Goal: Task Accomplishment & Management: Manage account settings

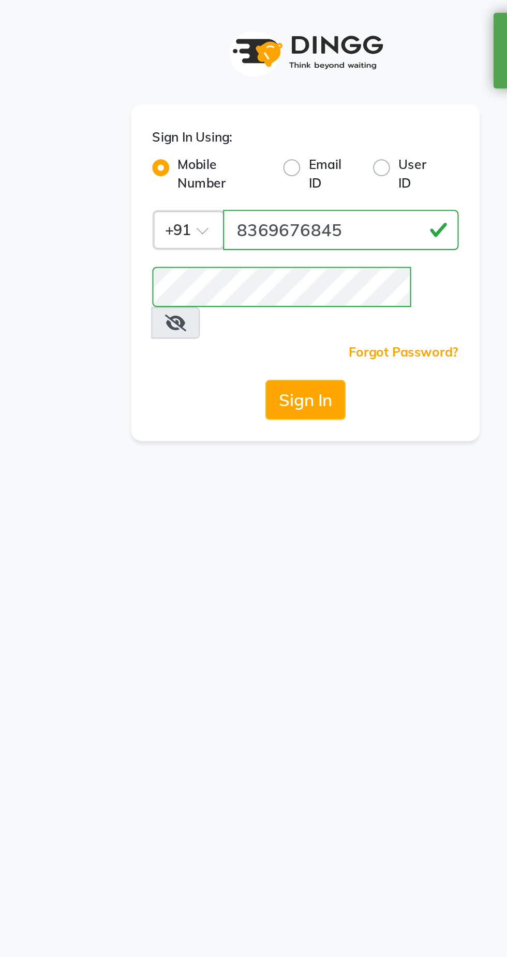
select select "3782"
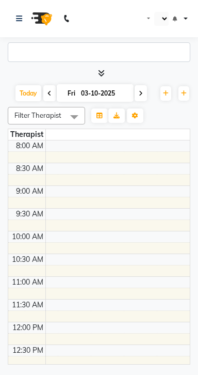
select select "3782"
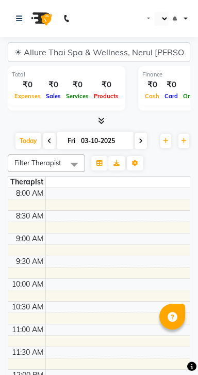
select select "en"
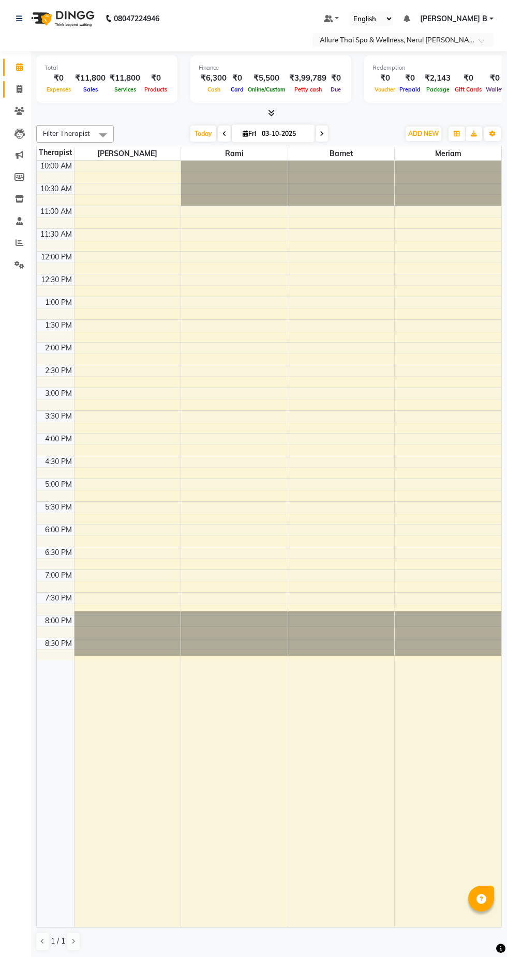
click at [25, 89] on span at bounding box center [19, 90] width 18 height 12
select select "service"
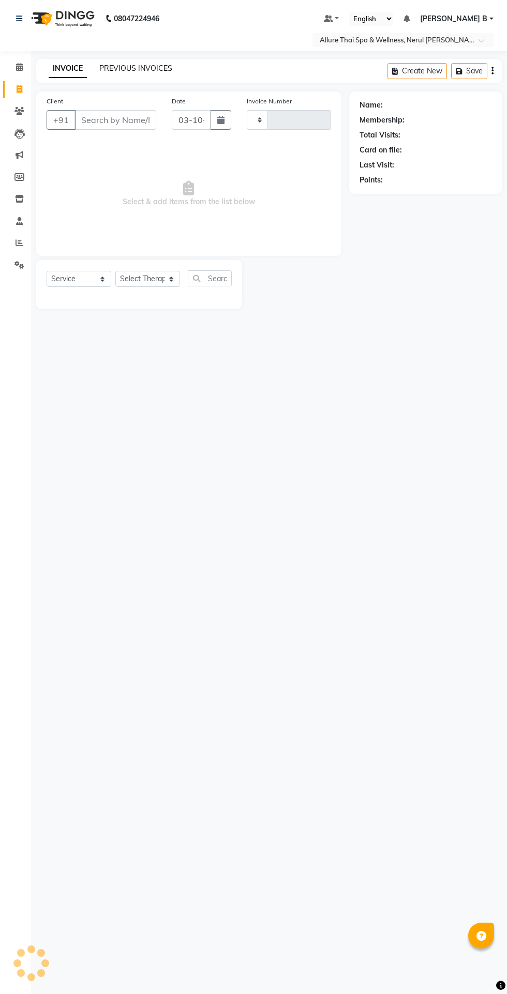
click at [140, 69] on link "PREVIOUS INVOICES" at bounding box center [135, 68] width 73 height 9
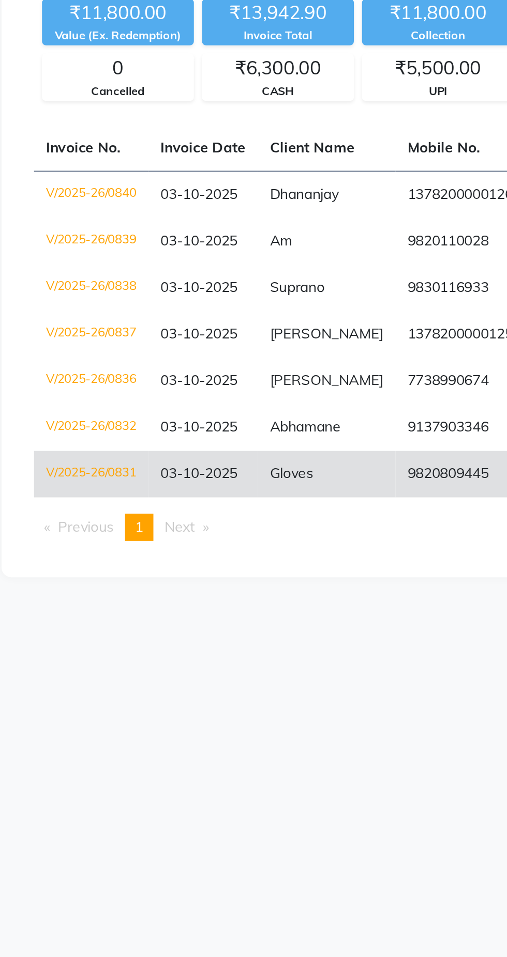
click at [90, 367] on td "V/2025-26/0831" at bounding box center [84, 372] width 58 height 24
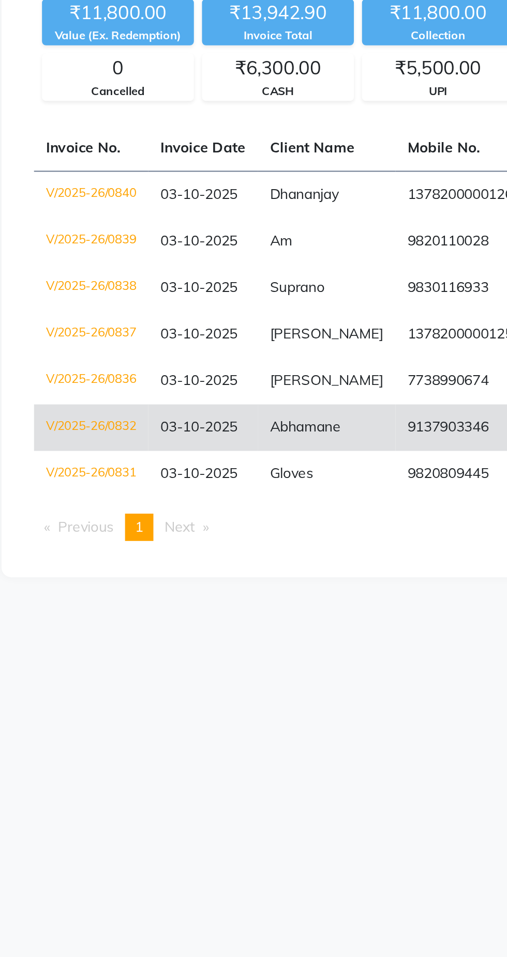
click at [92, 345] on td "V/2025-26/0832" at bounding box center [84, 349] width 58 height 24
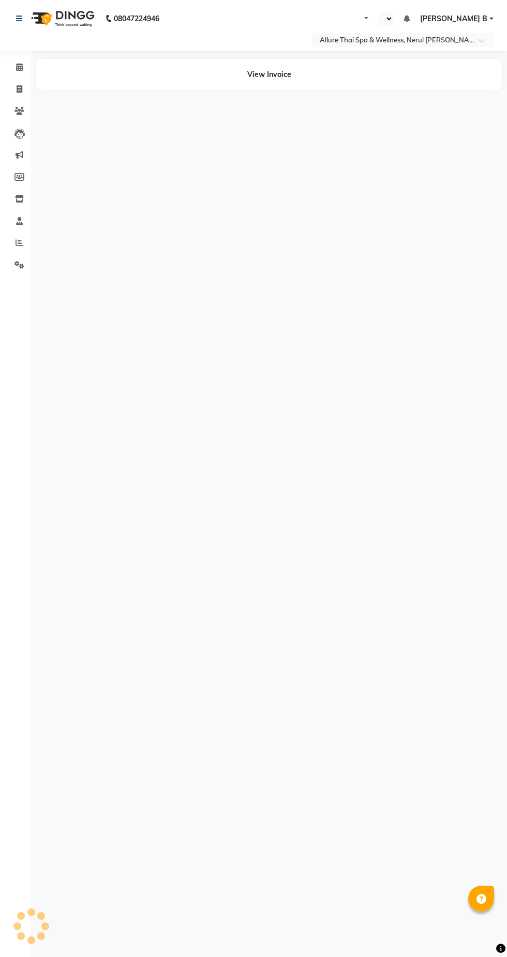
select select "en"
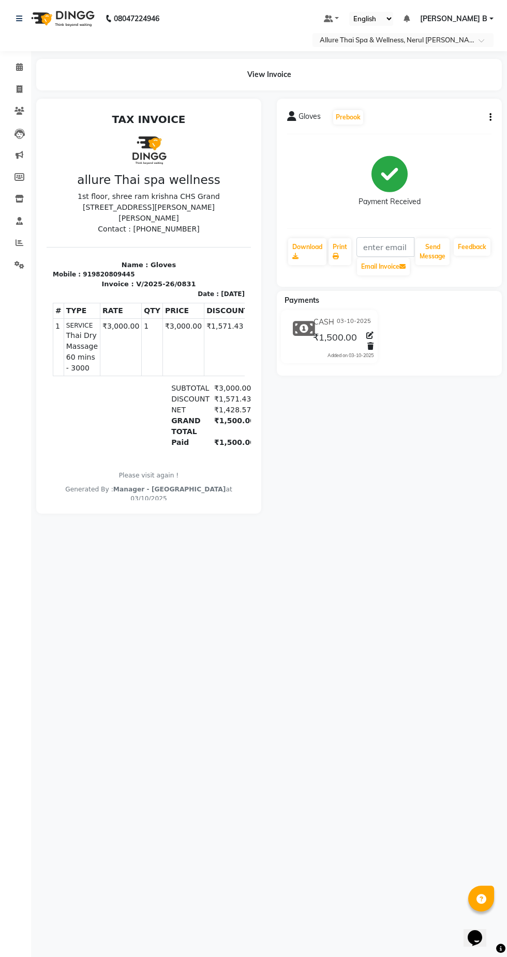
click at [487, 123] on button "button" at bounding box center [488, 117] width 6 height 11
click at [431, 91] on div "Cancel Invoice" at bounding box center [438, 91] width 71 height 13
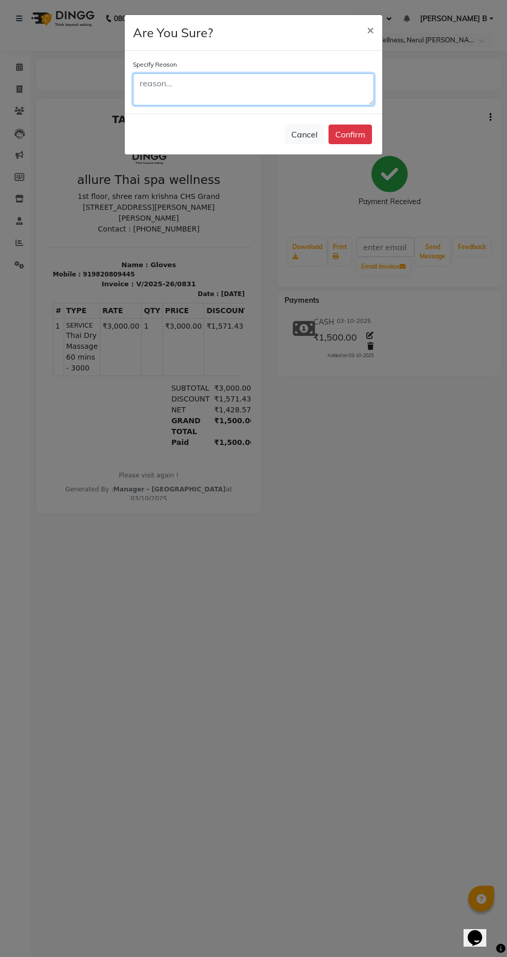
click at [230, 85] on textarea at bounding box center [253, 89] width 241 height 32
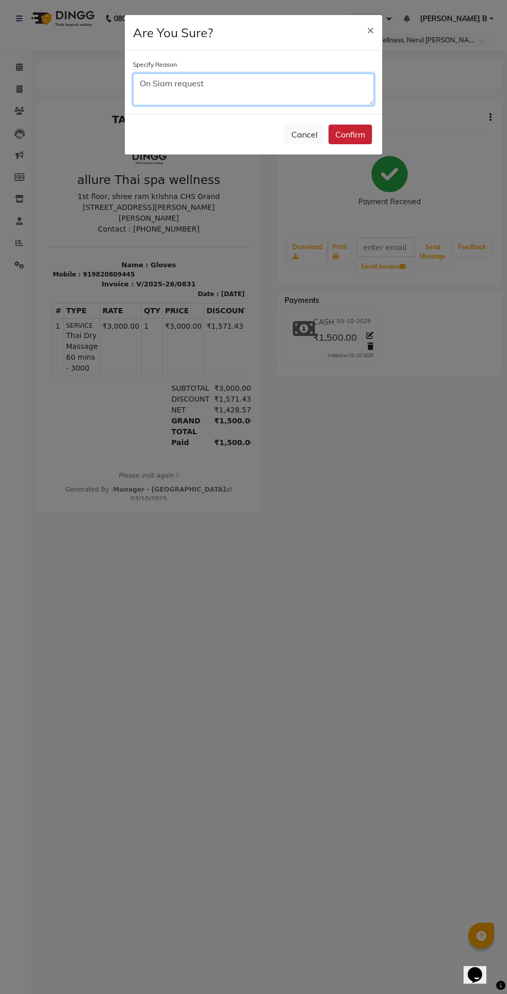
type textarea "On Siam request"
click at [360, 139] on button "Confirm" at bounding box center [349, 135] width 43 height 20
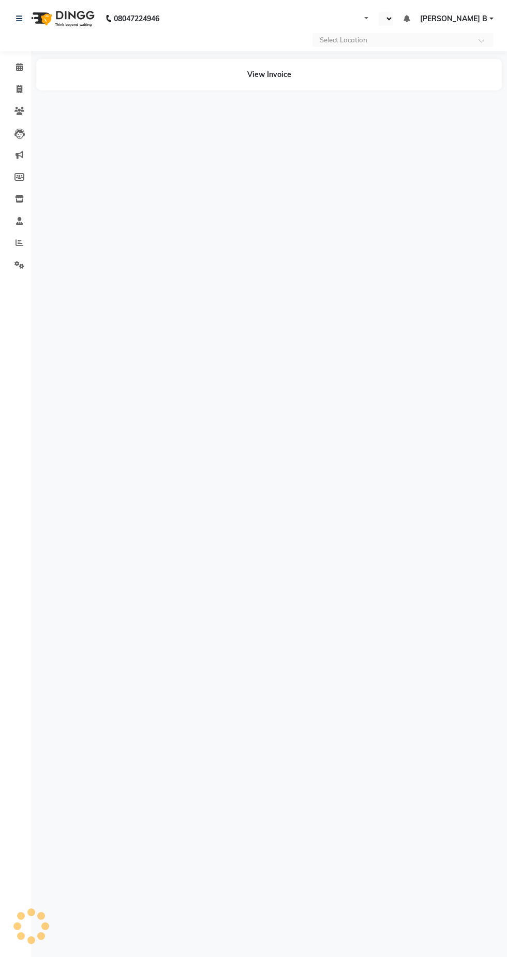
select select "en"
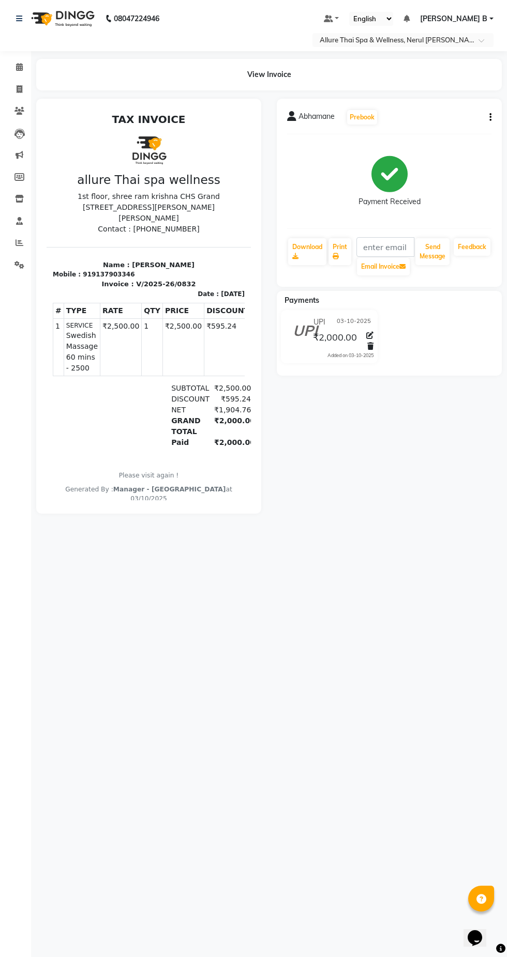
click at [490, 117] on icon "button" at bounding box center [490, 117] width 2 height 1
click at [431, 92] on div "Cancel Invoice" at bounding box center [438, 91] width 71 height 13
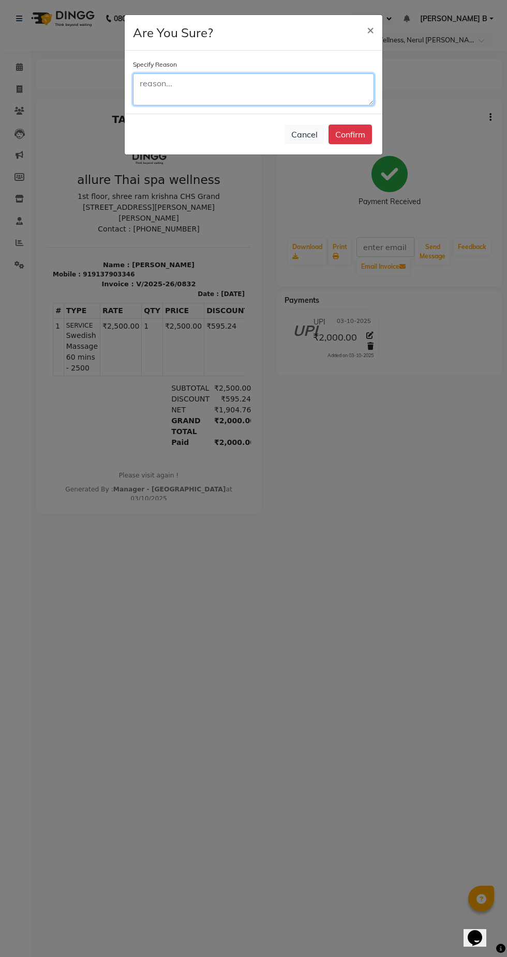
click at [264, 85] on textarea at bounding box center [253, 89] width 241 height 32
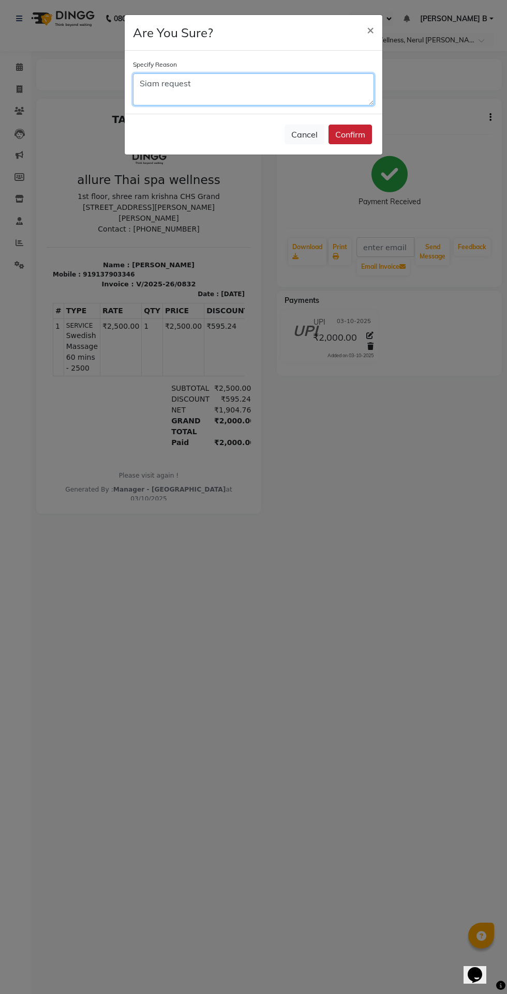
type textarea "Siam request"
click at [352, 133] on button "Confirm" at bounding box center [349, 135] width 43 height 20
